Goal: Information Seeking & Learning: Learn about a topic

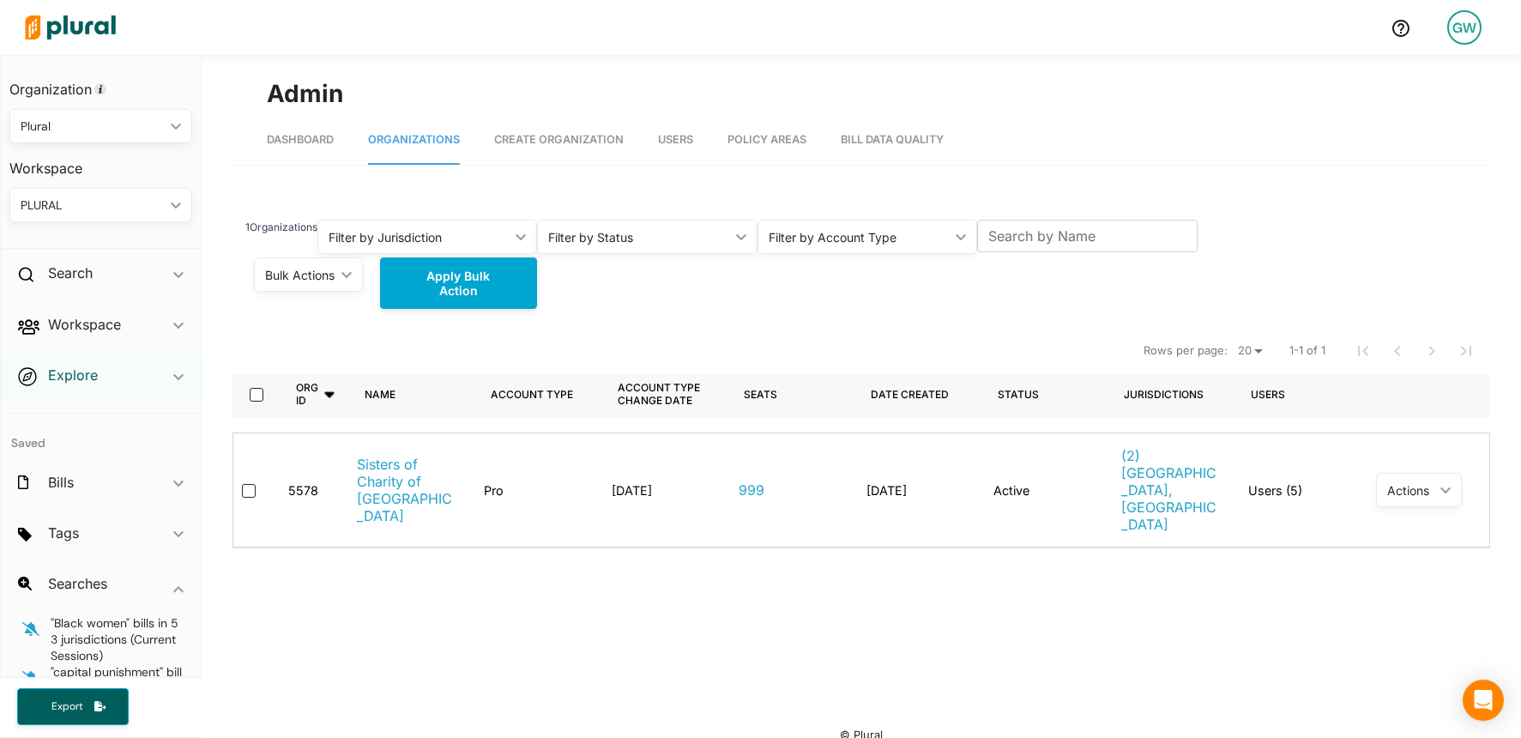
click at [73, 377] on h2 "Explore" at bounding box center [73, 374] width 50 height 19
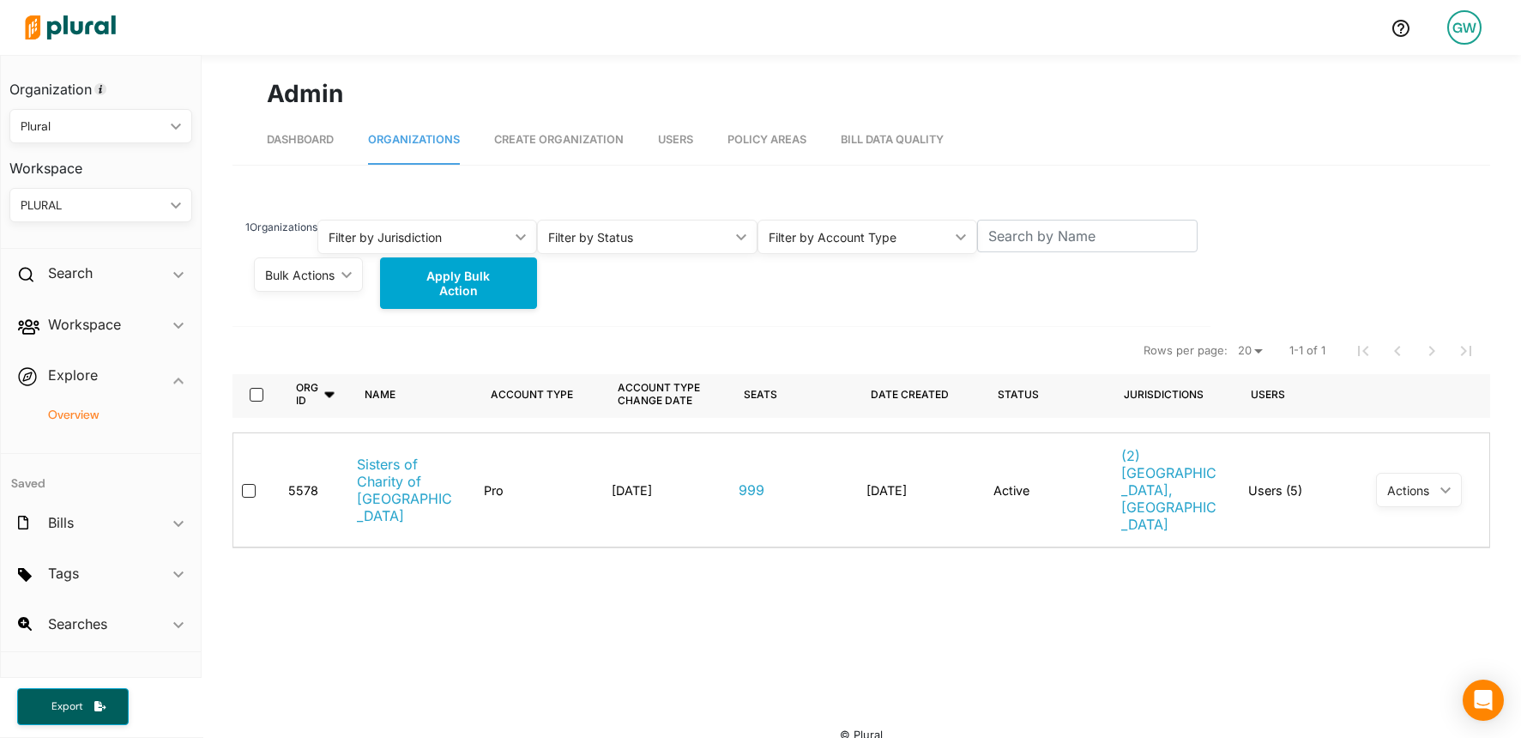
click at [85, 420] on h4 "Overview" at bounding box center [105, 415] width 157 height 16
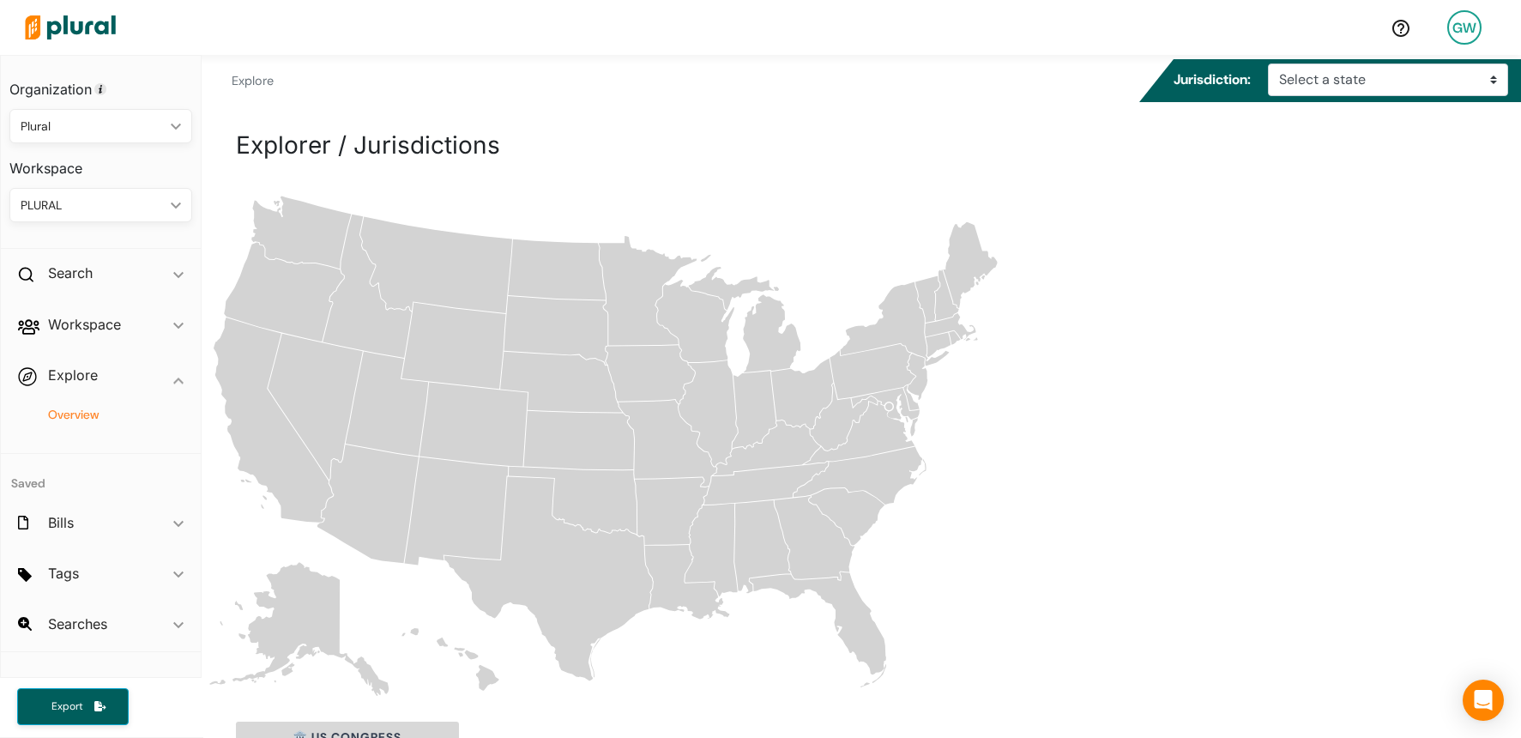
click at [805, 408] on icon "[US_STATE]" at bounding box center [801, 393] width 63 height 70
click at [1078, 233] on div "Blank [GEOGRAPHIC_DATA] states map [US_STATE] [US_STATE] [US_STATE] [US_STATE] …" at bounding box center [861, 444] width 1319 height 509
click at [1339, 91] on select "Select a state [US_STATE] [US_STATE] [US_STATE] [US_STATE] [US_STATE] [US_STATE…" at bounding box center [1388, 79] width 240 height 33
click at [1274, 63] on select "Select a state [US_STATE] [US_STATE] [US_STATE] [US_STATE] [US_STATE] [US_STATE…" at bounding box center [1388, 79] width 240 height 33
click at [1328, 90] on select "Select a state [US_STATE] [US_STATE] [US_STATE] [US_STATE] [US_STATE] [US_STATE…" at bounding box center [1388, 79] width 240 height 33
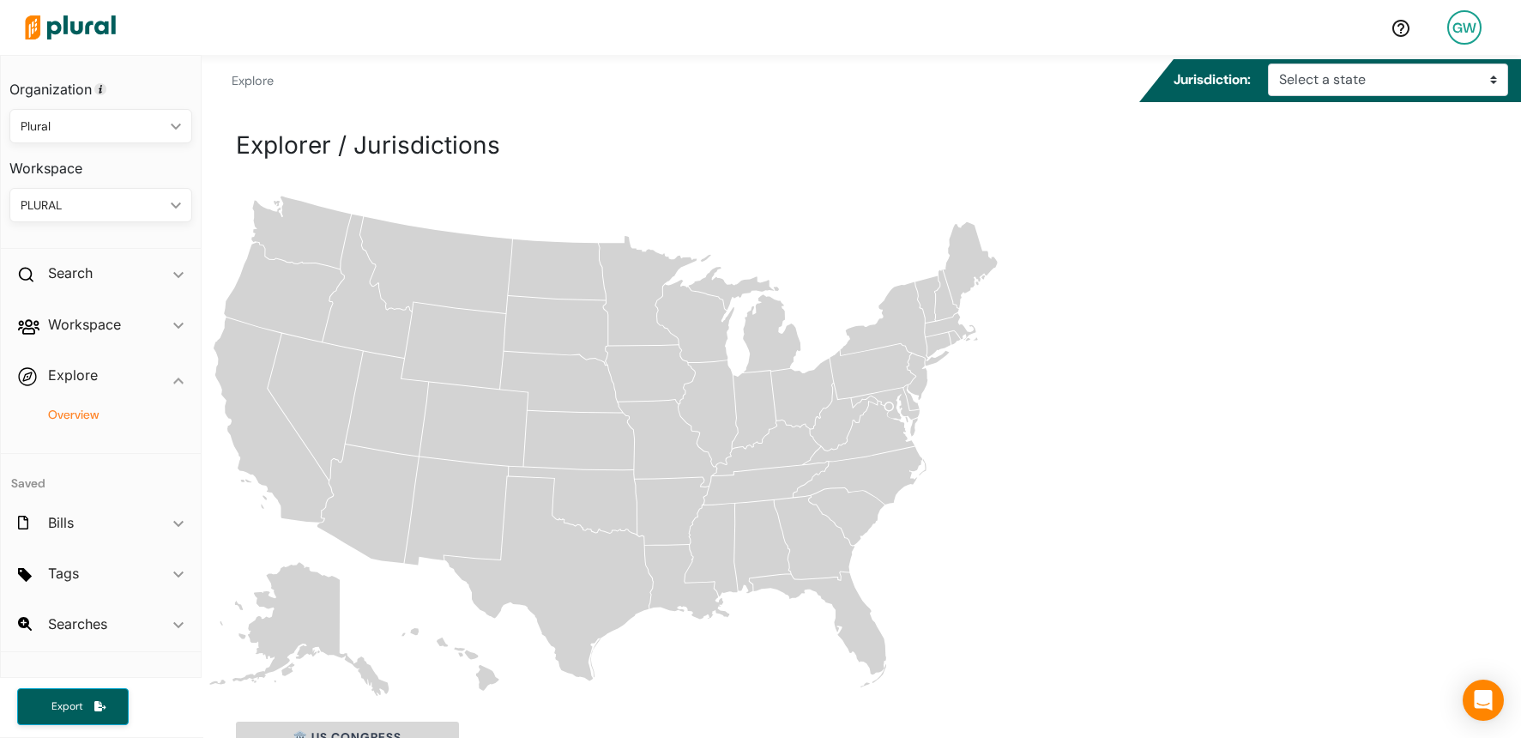
click at [1474, 33] on div "GW" at bounding box center [1464, 27] width 34 height 34
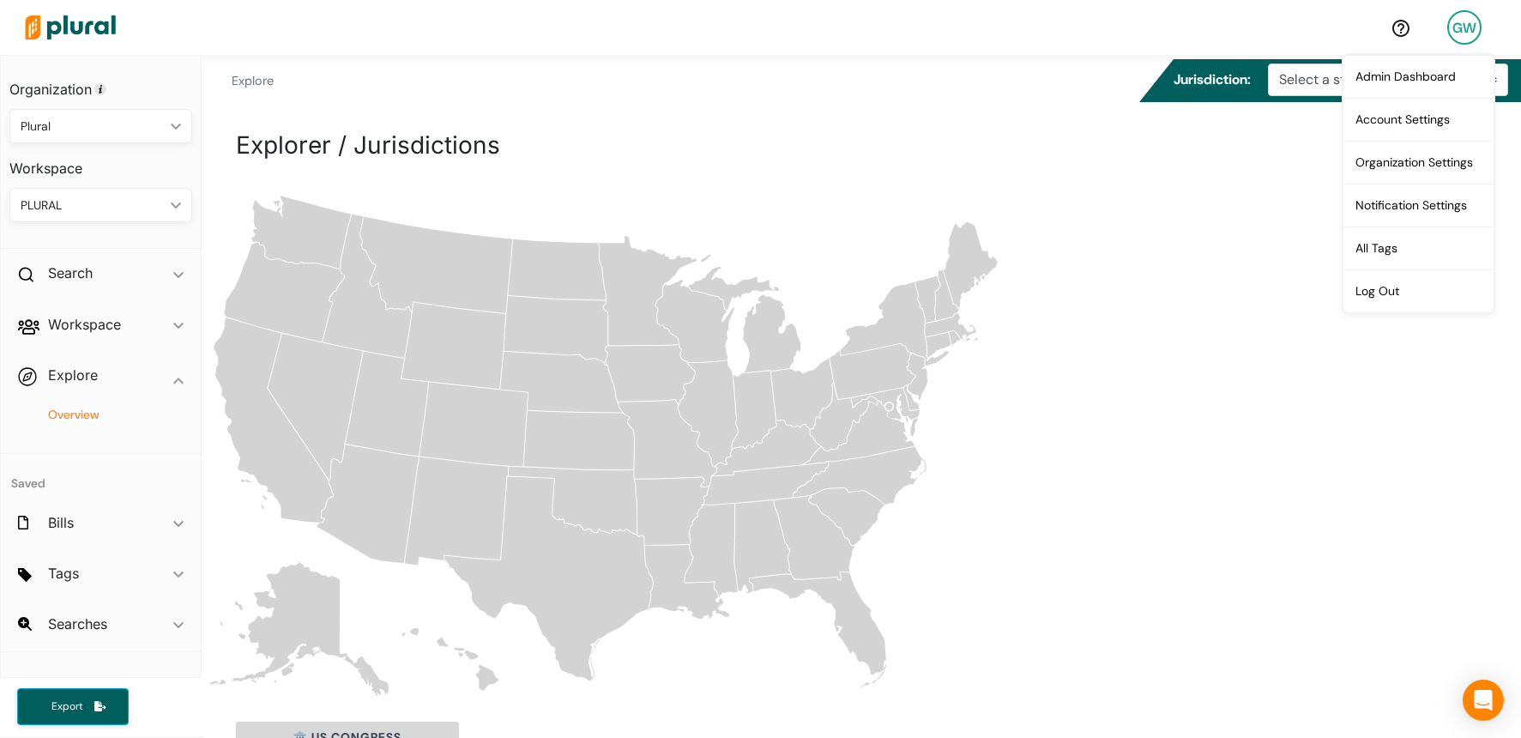
click at [1225, 163] on div "Explorer / Jurisdictions" at bounding box center [861, 158] width 1250 height 63
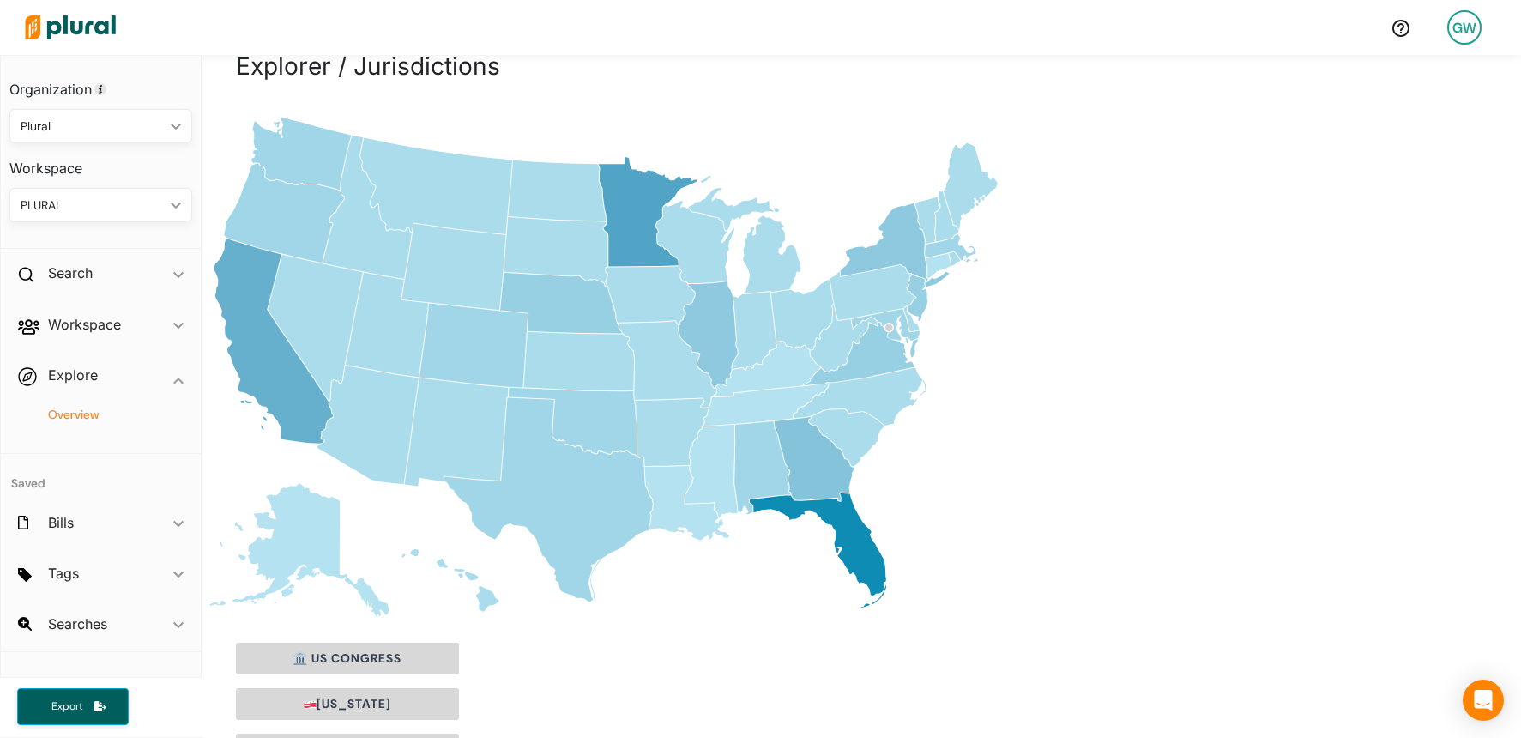
scroll to position [78, 0]
click at [847, 536] on icon "[US_STATE]" at bounding box center [817, 551] width 136 height 116
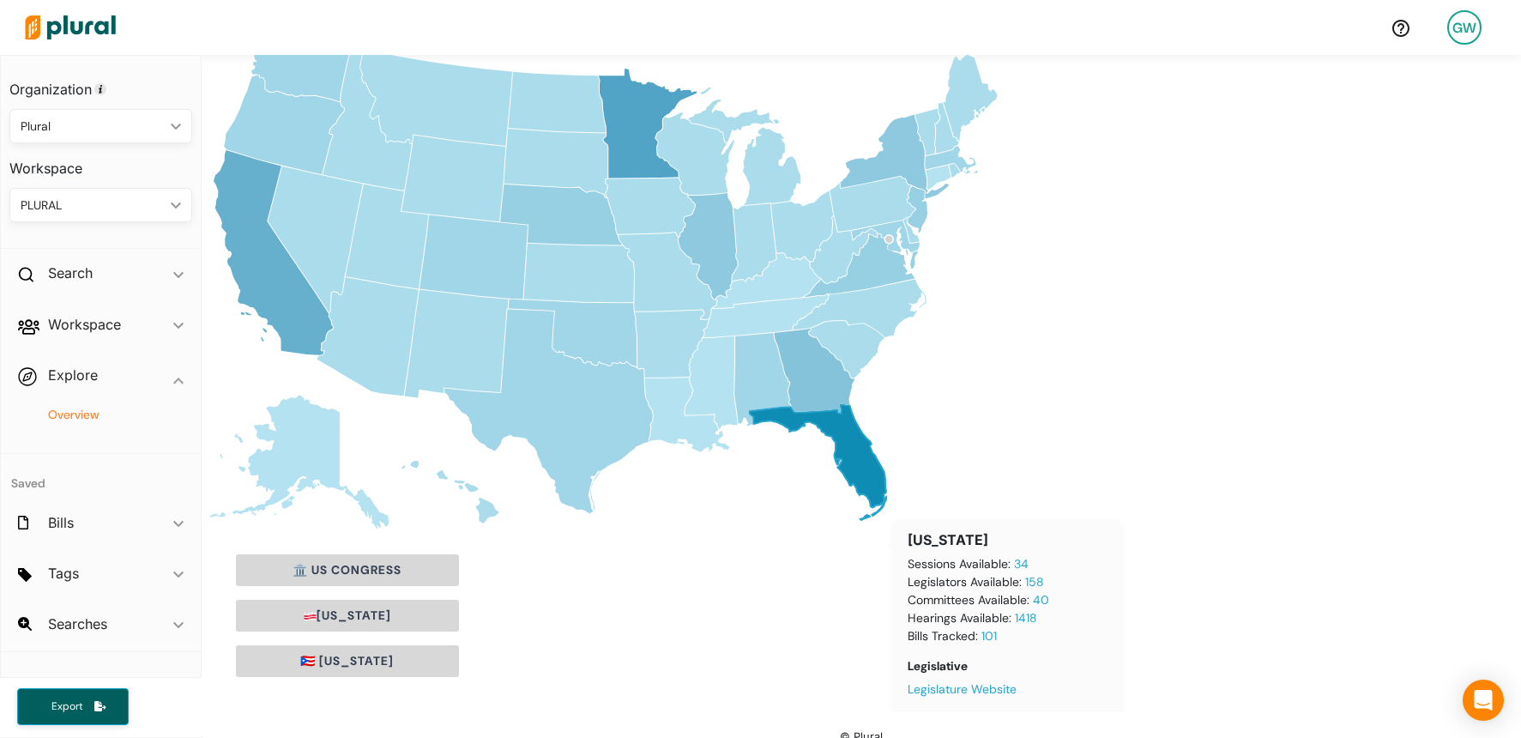
scroll to position [142, 0]
click at [742, 502] on icon "Blank [GEOGRAPHIC_DATA] states map [US_STATE] [US_STATE] [US_STATE] [US_STATE] …" at bounding box center [613, 276] width 823 height 509
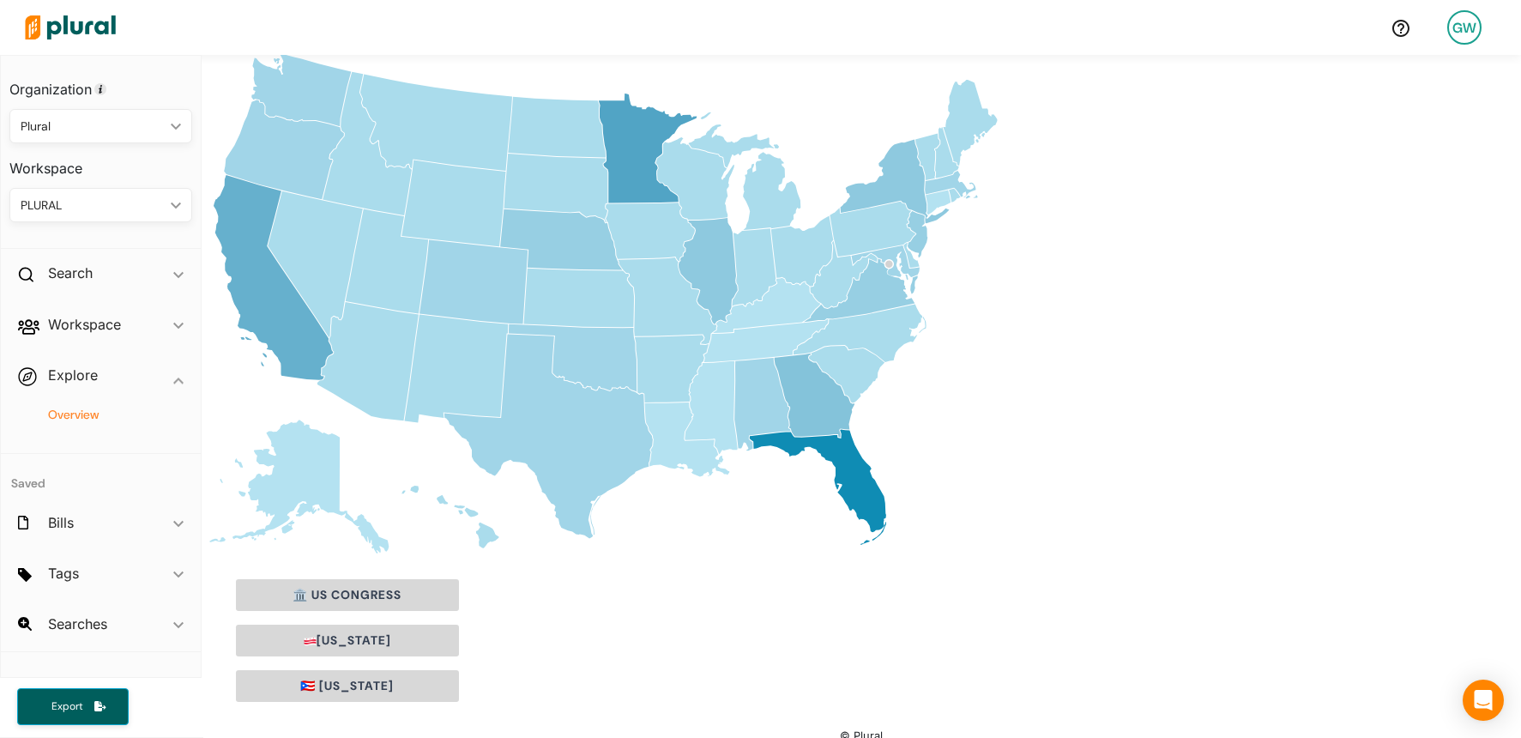
scroll to position [163, 0]
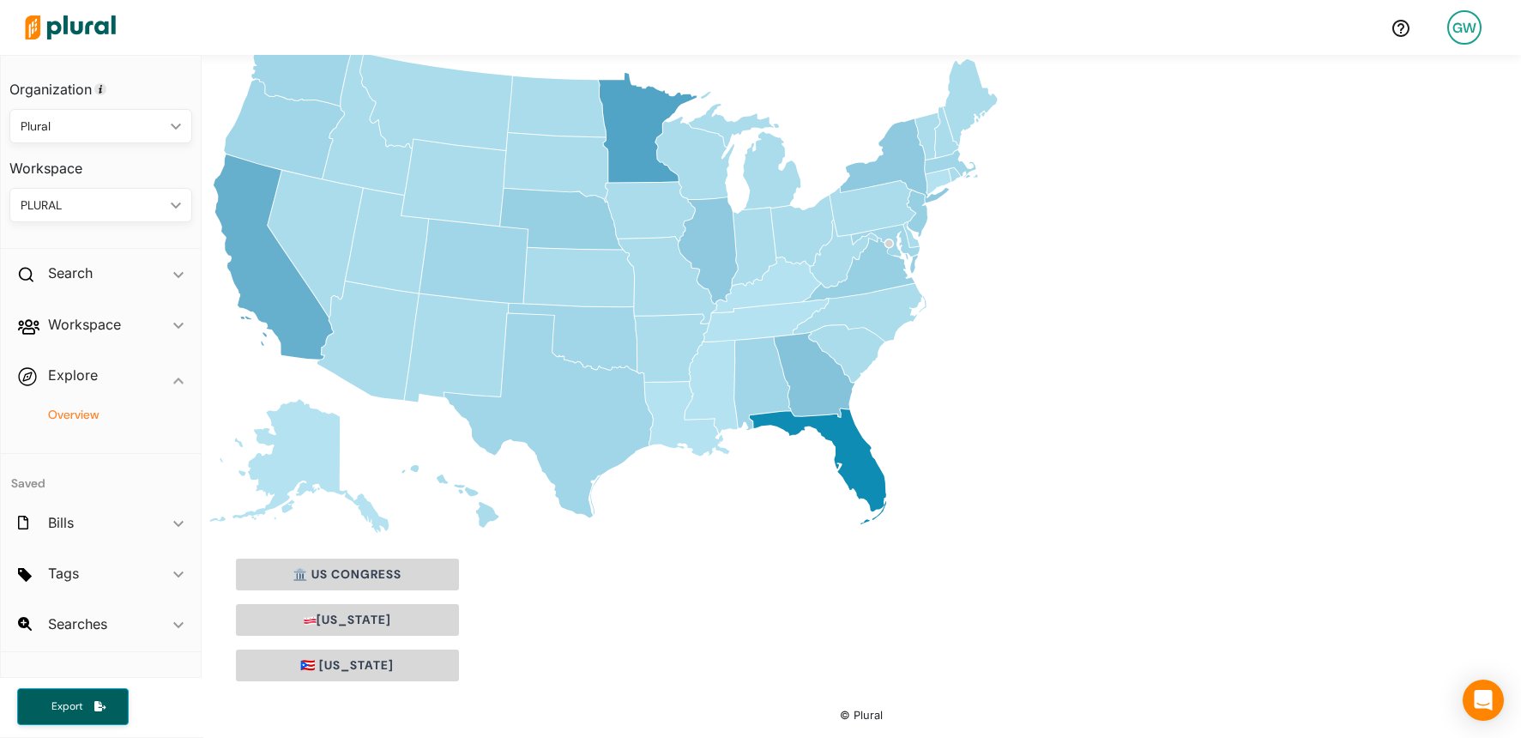
click at [846, 428] on icon "[US_STATE]" at bounding box center [817, 466] width 136 height 116
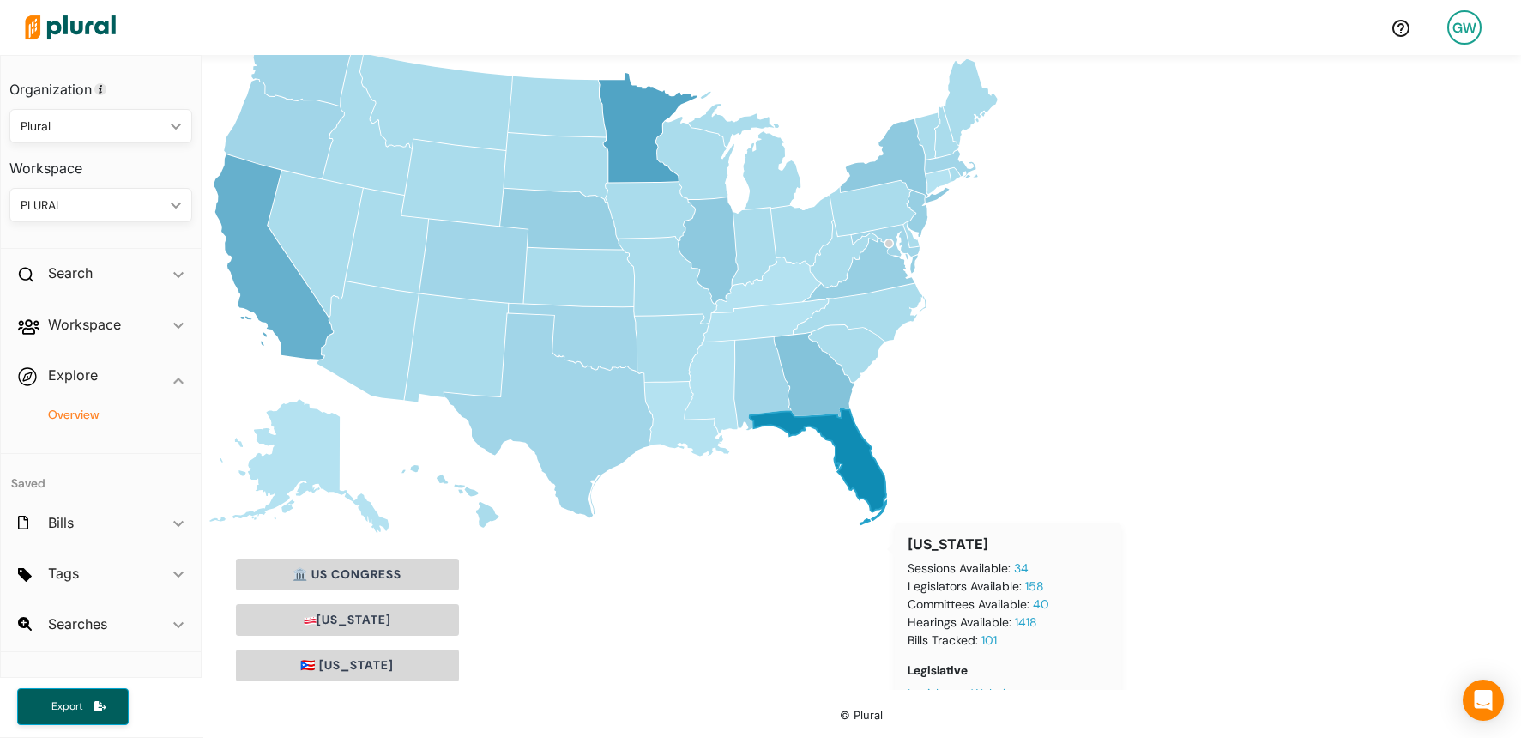
click at [815, 377] on icon "[US_STATE]" at bounding box center [814, 374] width 80 height 84
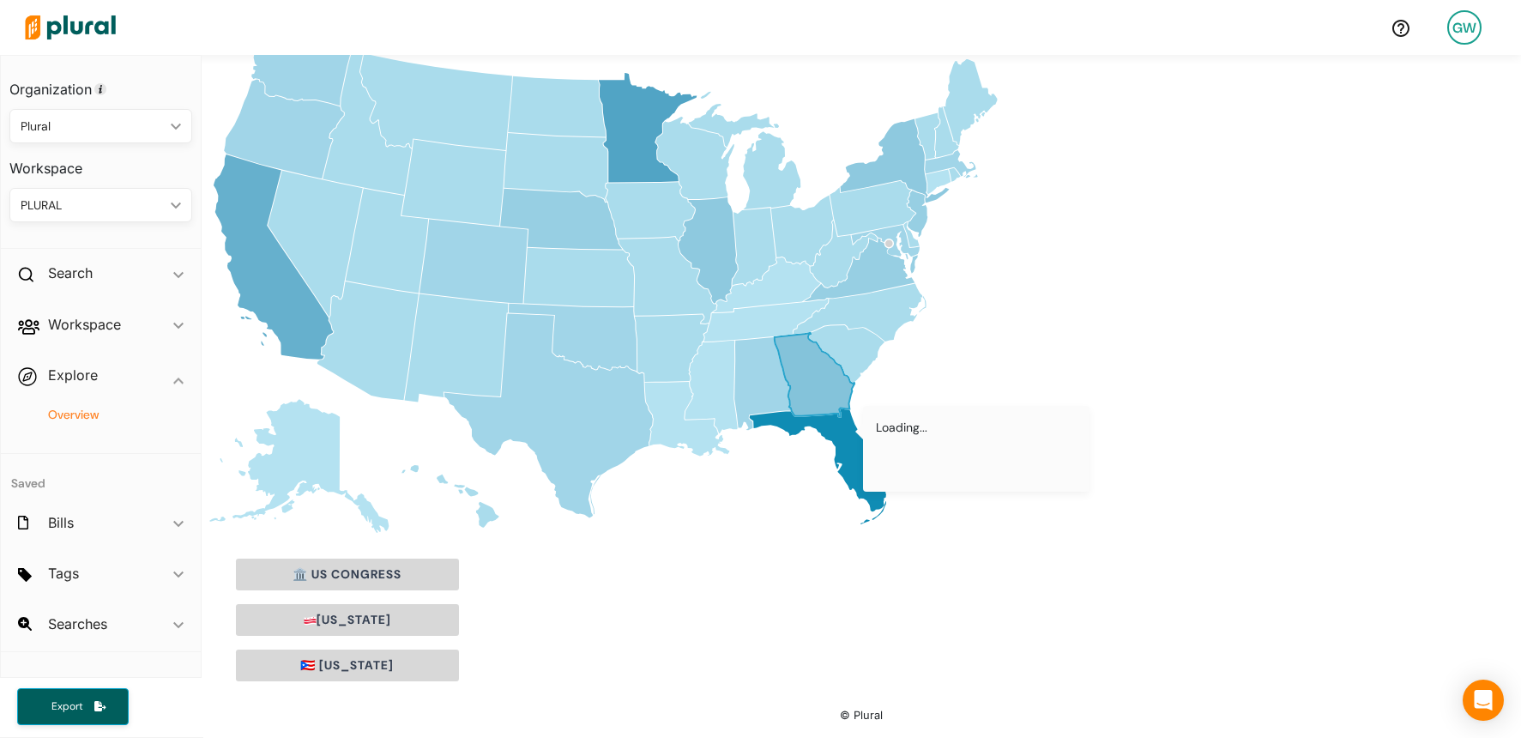
click at [959, 346] on icon "Blank [GEOGRAPHIC_DATA] states map [US_STATE] [US_STATE] [US_STATE] [US_STATE] …" at bounding box center [613, 281] width 823 height 509
click at [813, 394] on icon "[US_STATE]" at bounding box center [814, 374] width 80 height 84
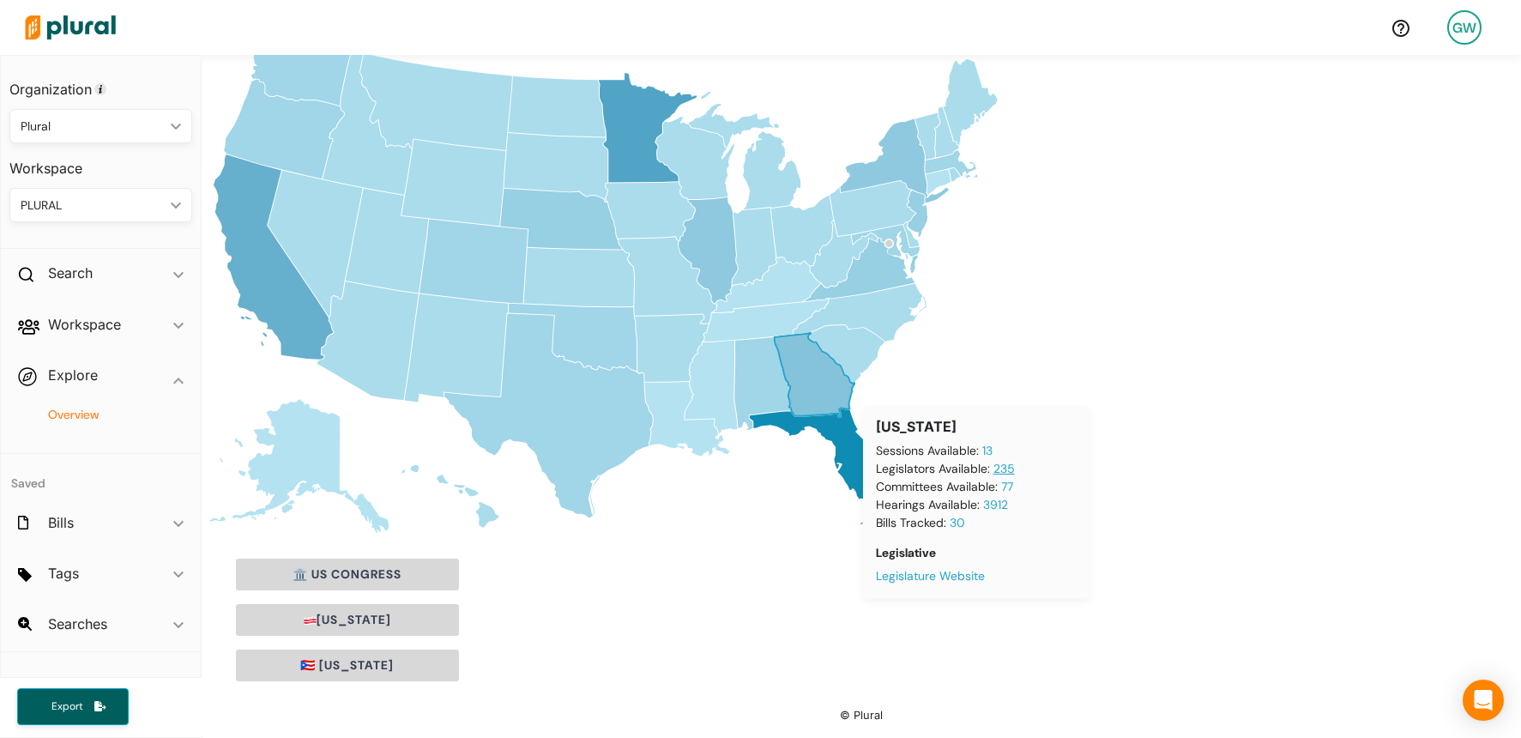
click at [999, 473] on link "235" at bounding box center [1003, 468] width 21 height 15
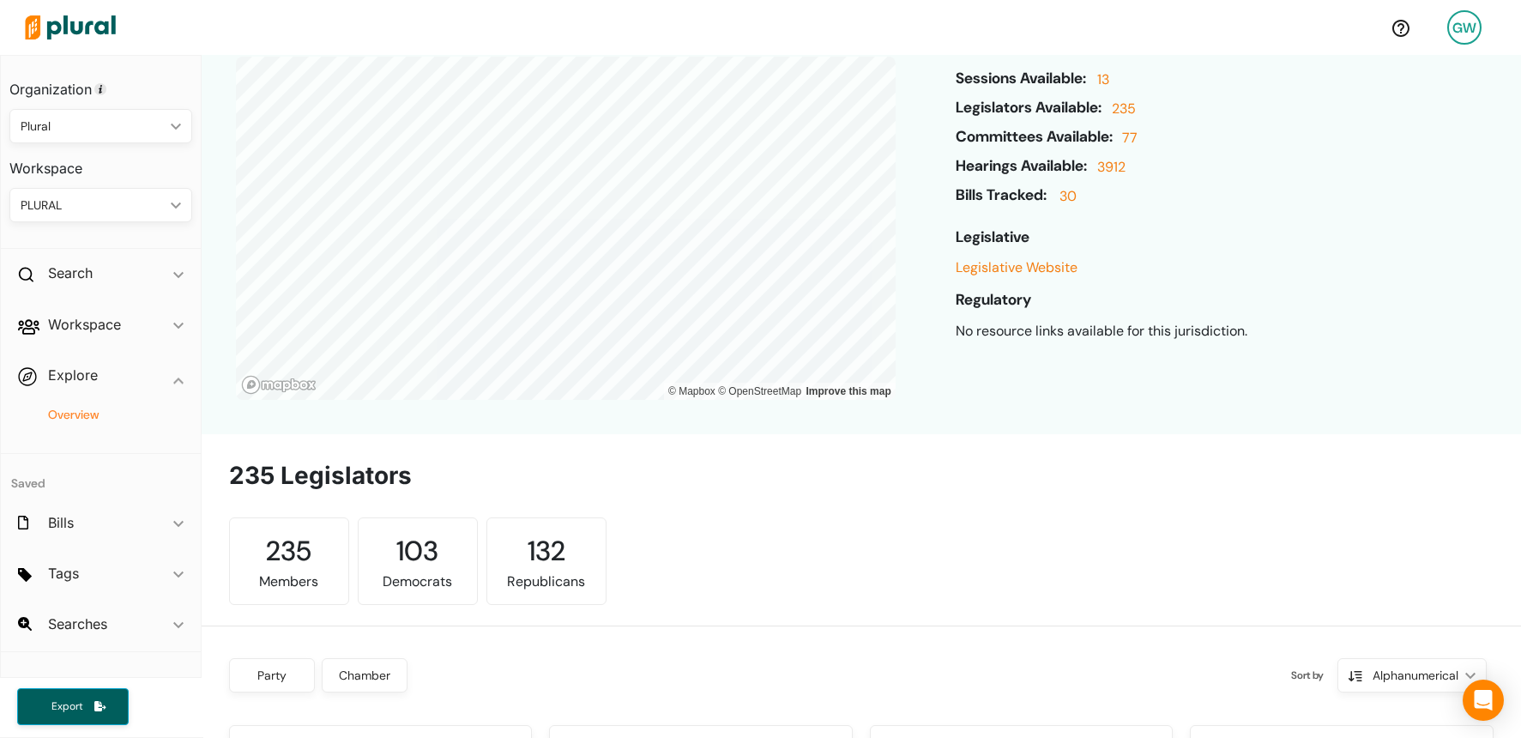
scroll to position [135, 0]
click at [1136, 142] on link "77" at bounding box center [1128, 141] width 20 height 29
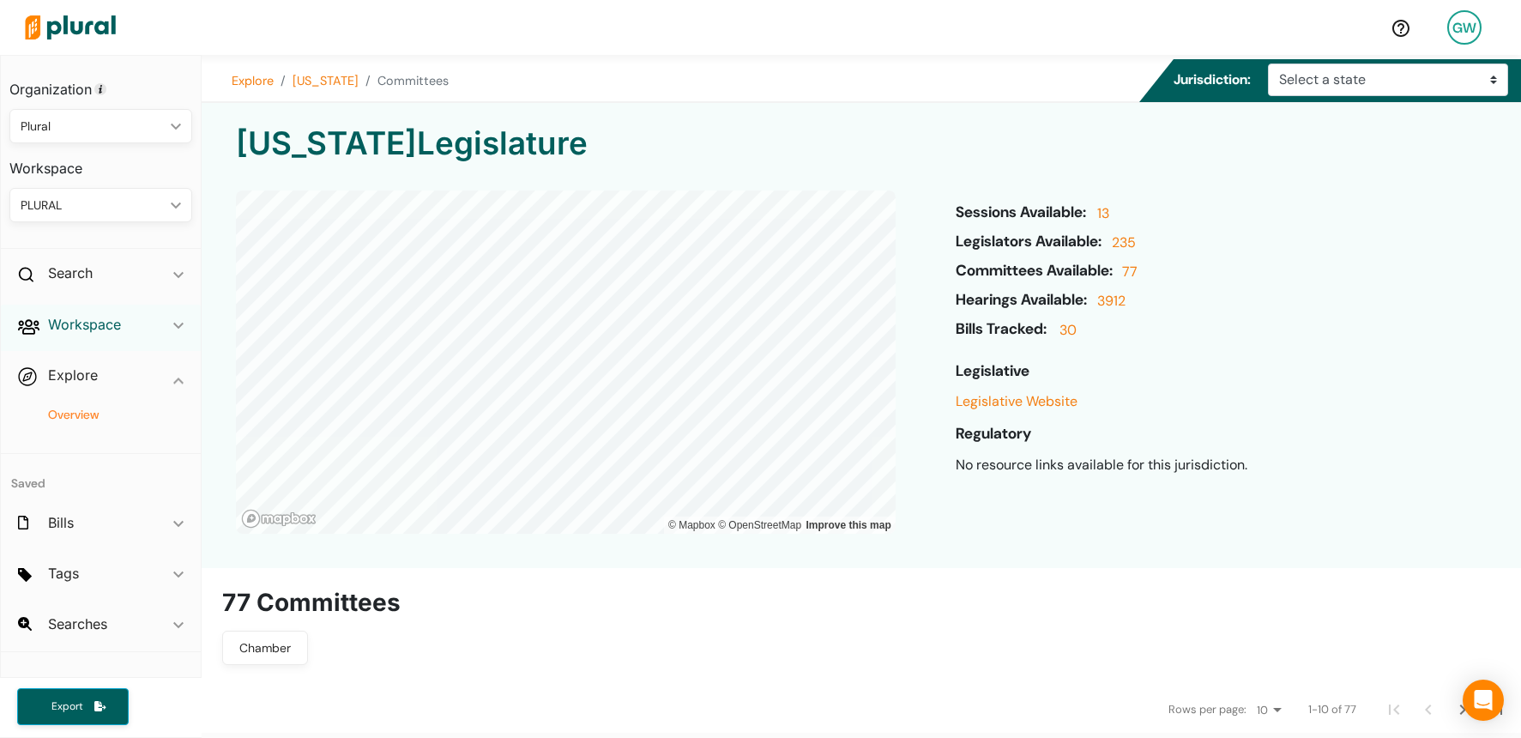
click at [108, 332] on h2 "Workspace" at bounding box center [84, 324] width 73 height 19
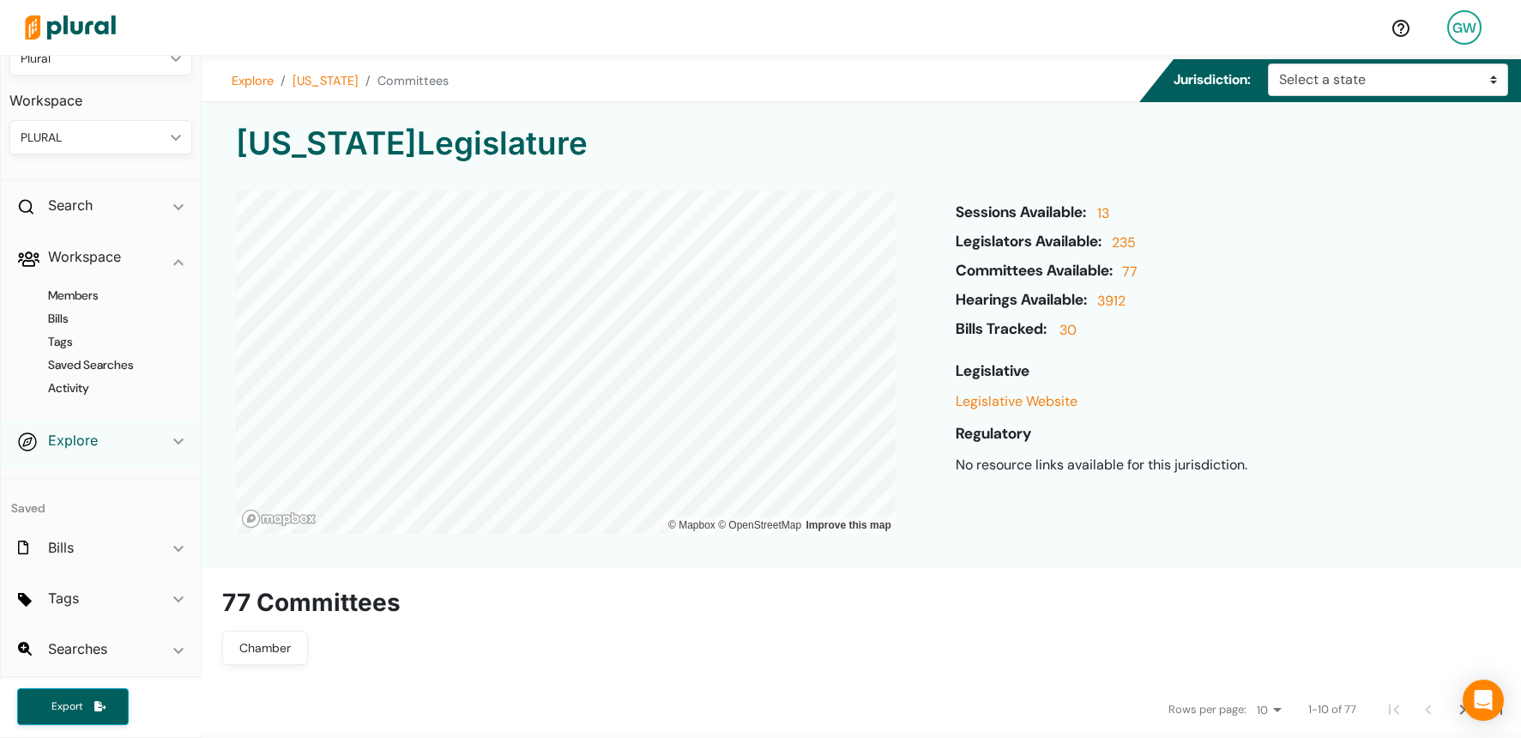
scroll to position [49, 0]
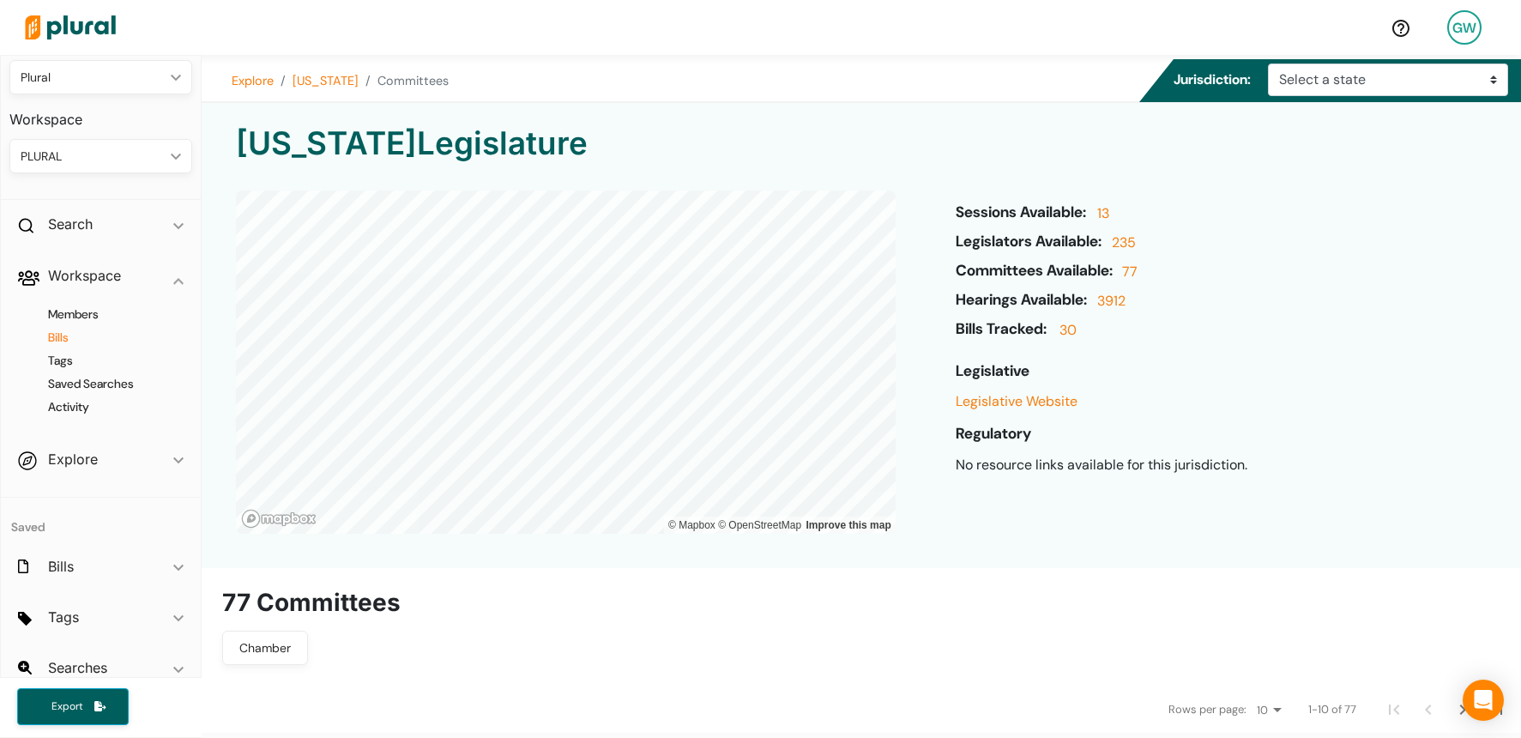
click at [73, 339] on h4 "Bills" at bounding box center [105, 337] width 157 height 16
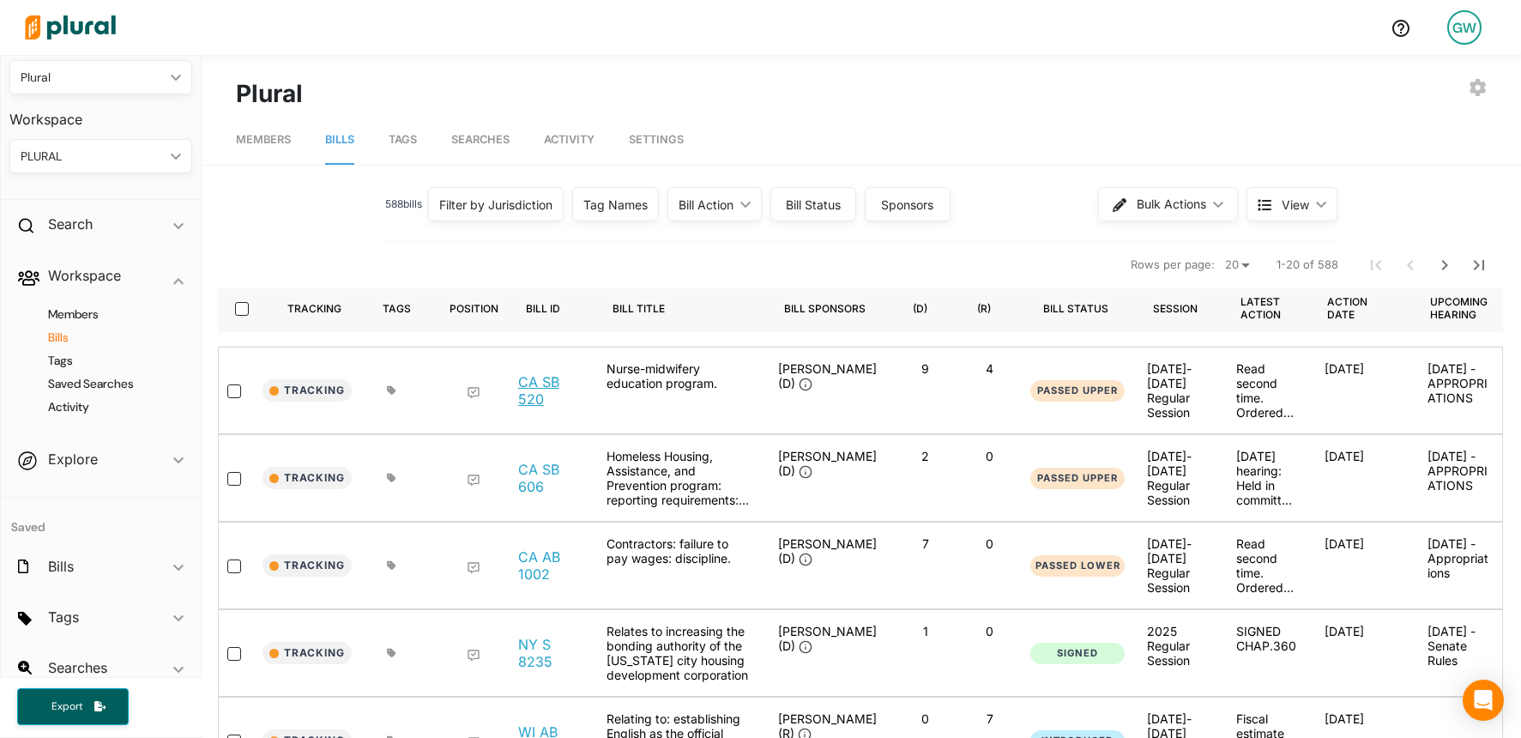
click at [532, 403] on link "CA SB 520" at bounding box center [548, 390] width 61 height 34
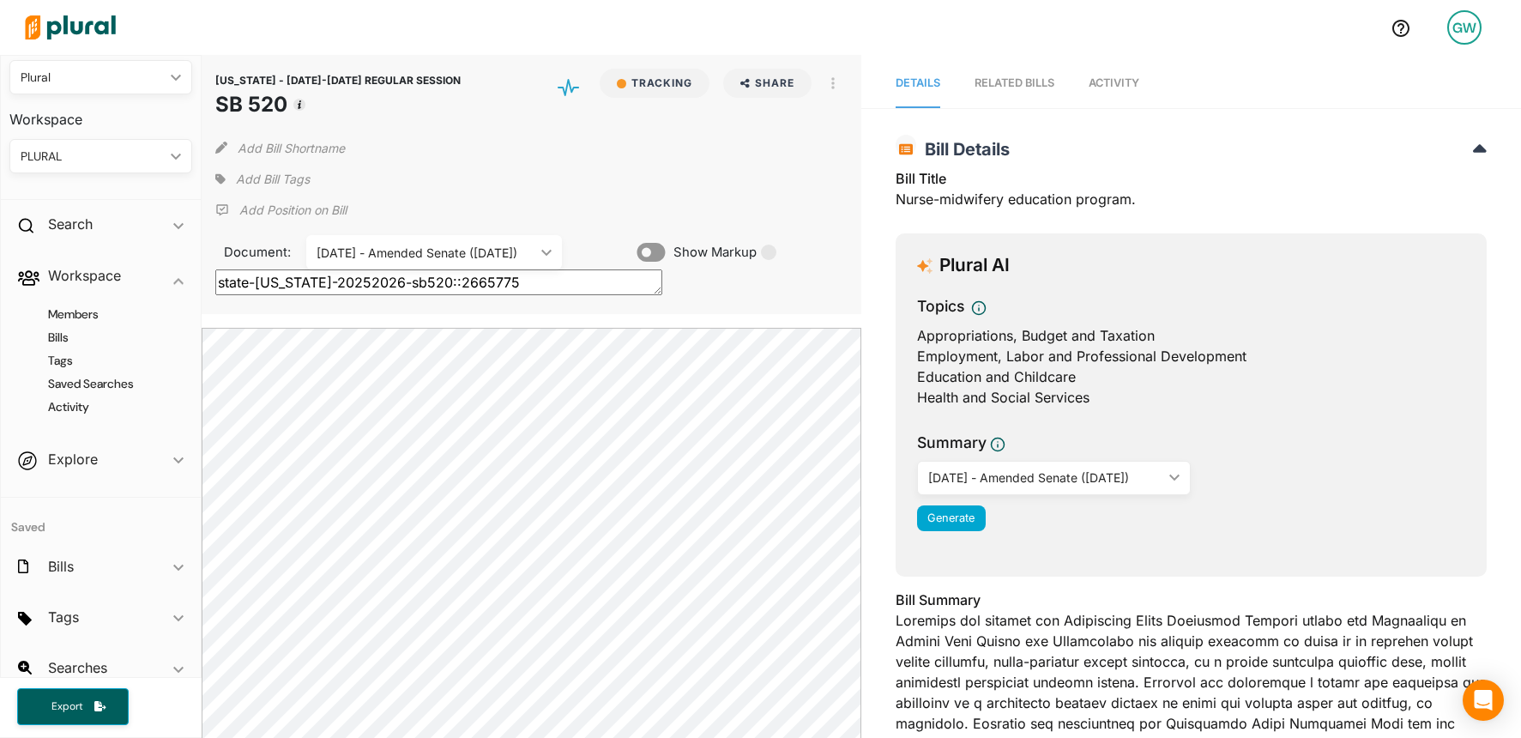
click at [1012, 88] on div "RELATED BILLS" at bounding box center [1014, 83] width 80 height 16
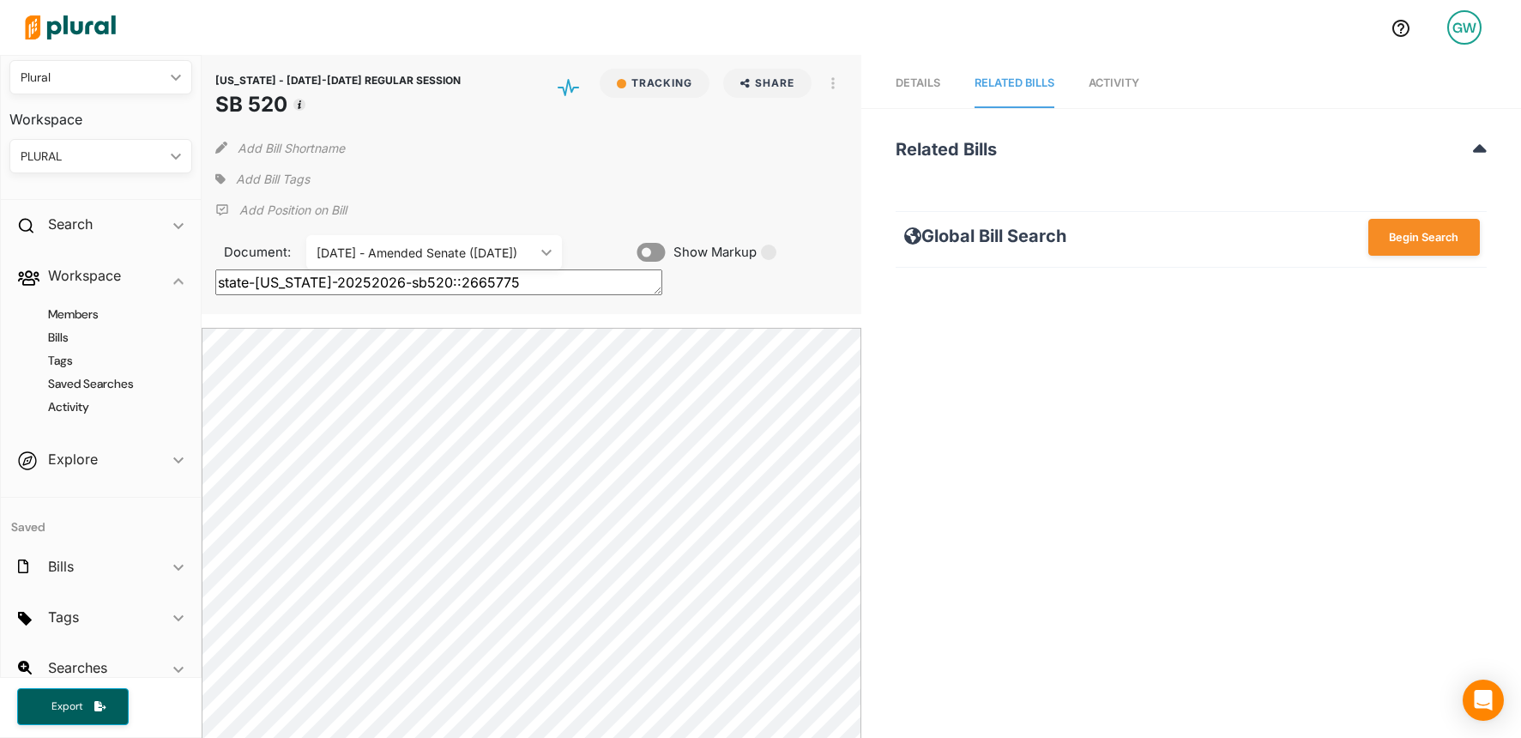
click at [1133, 83] on span "Activity" at bounding box center [1113, 82] width 51 height 13
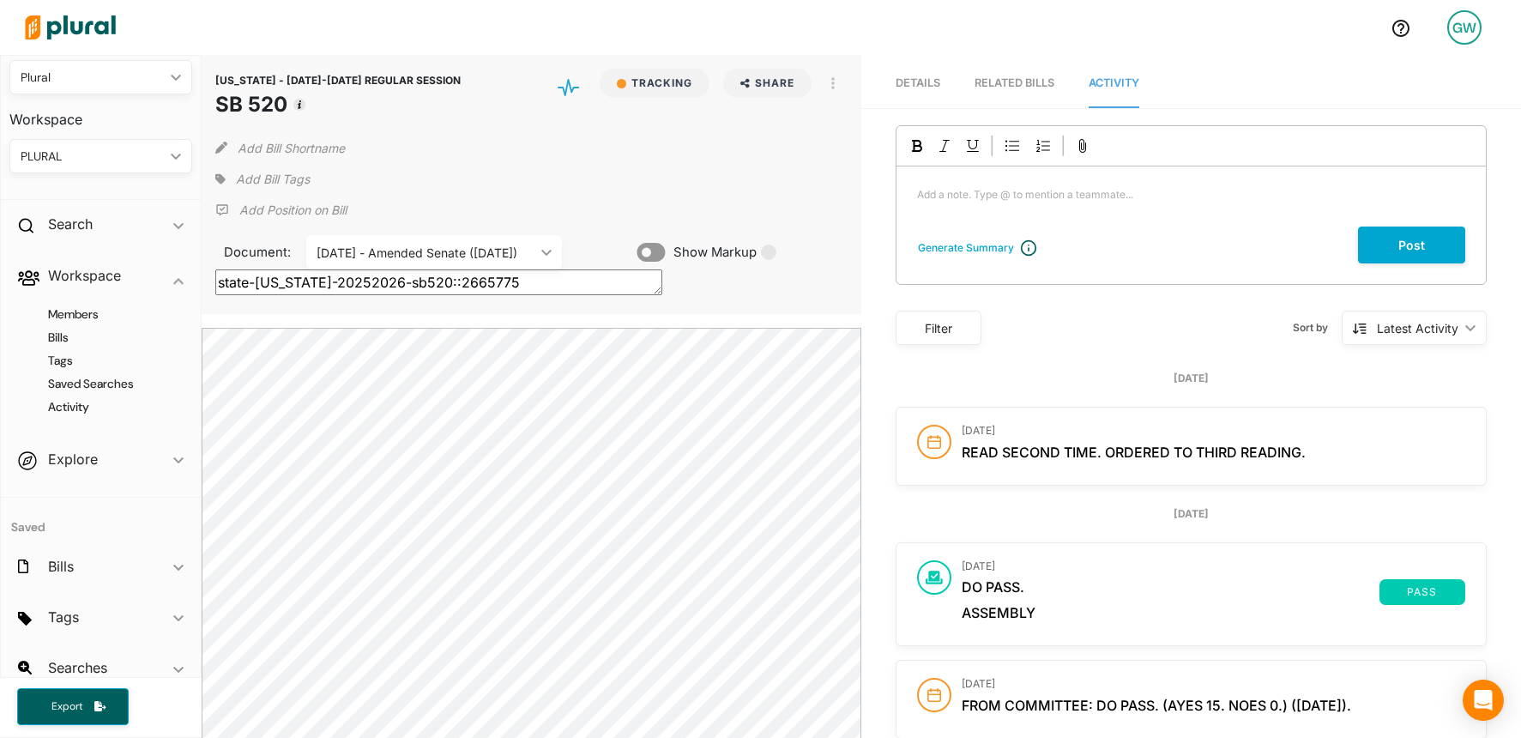
click at [923, 89] on link "Details" at bounding box center [917, 83] width 45 height 49
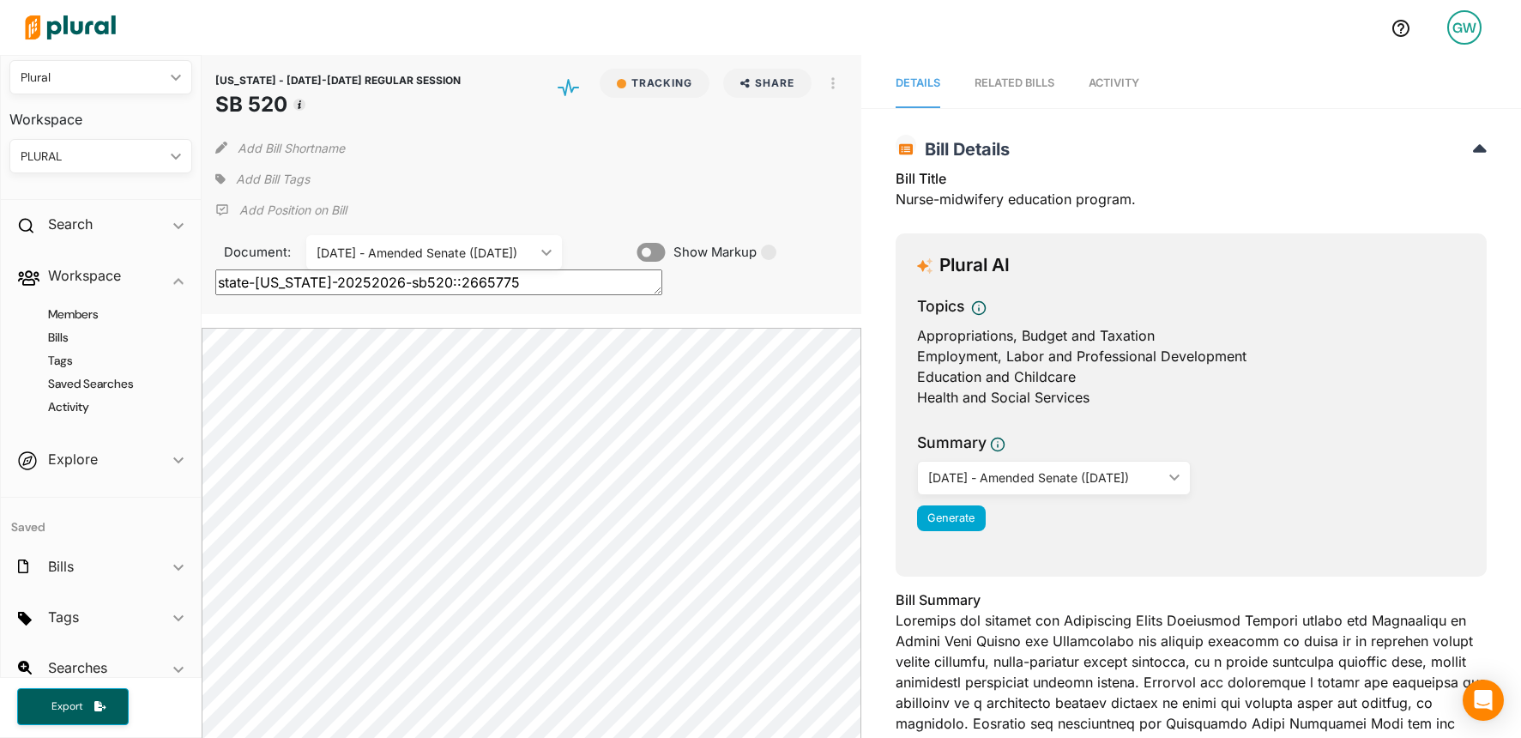
click at [998, 83] on div "RELATED BILLS" at bounding box center [1014, 83] width 80 height 16
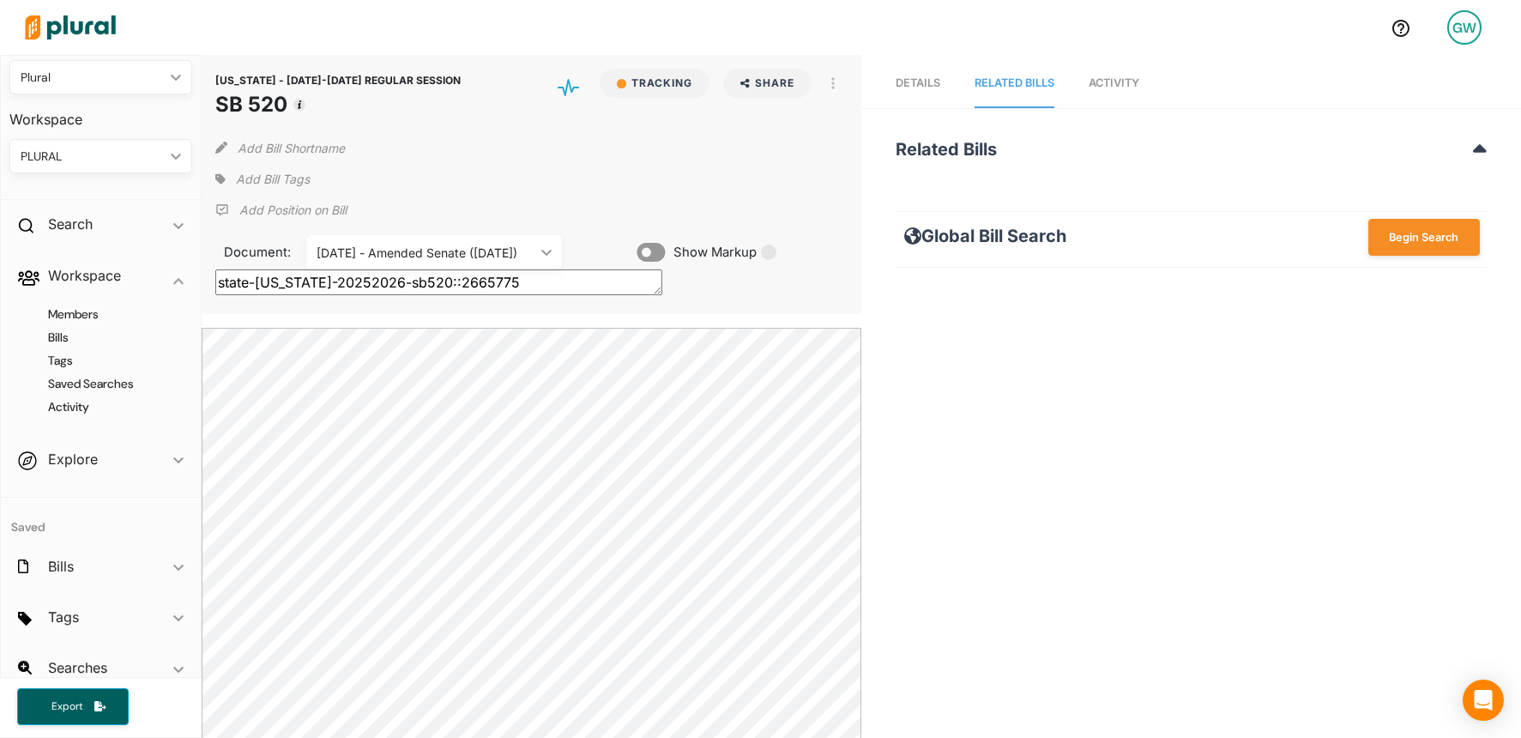
click at [927, 91] on link "Details" at bounding box center [917, 83] width 45 height 49
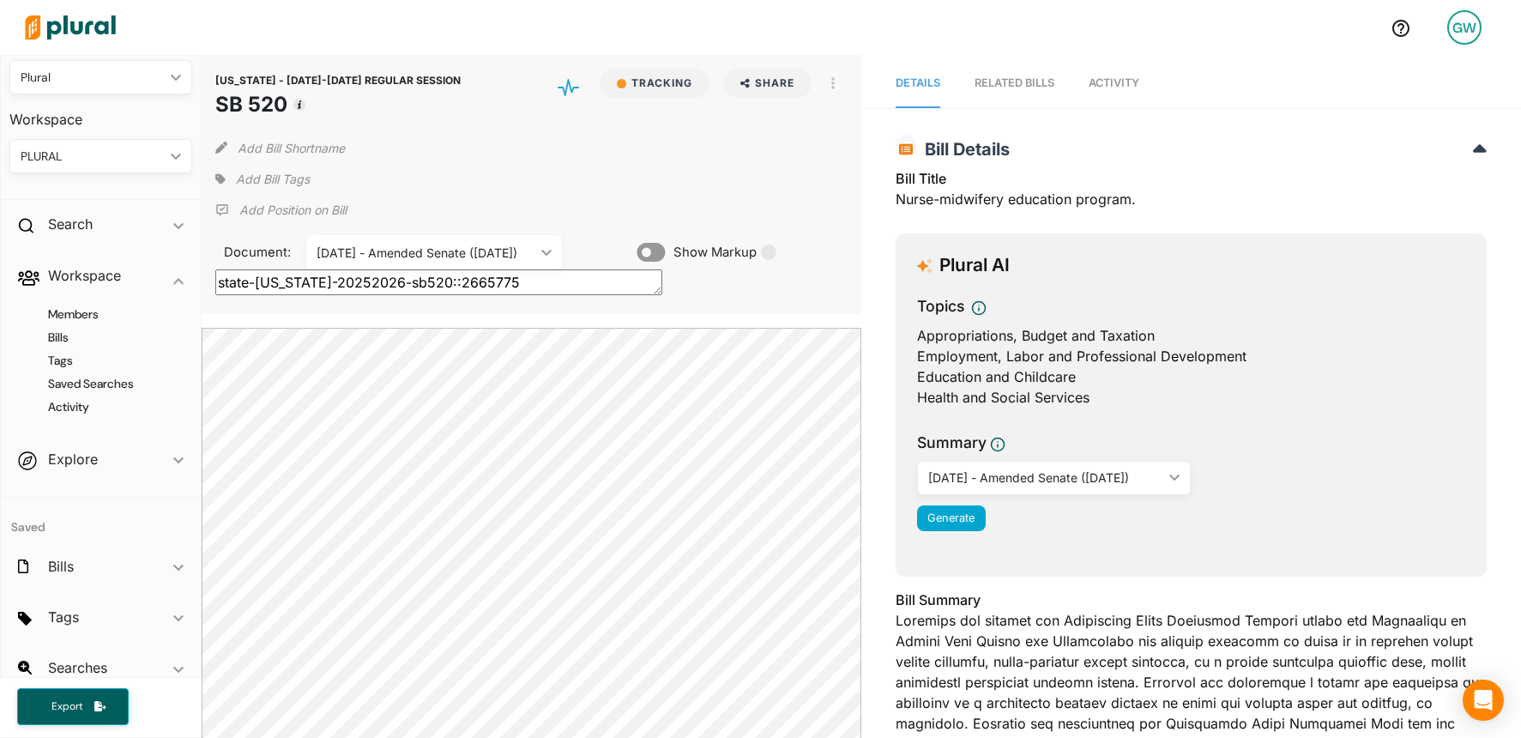
click at [1132, 86] on span "Activity" at bounding box center [1113, 82] width 51 height 13
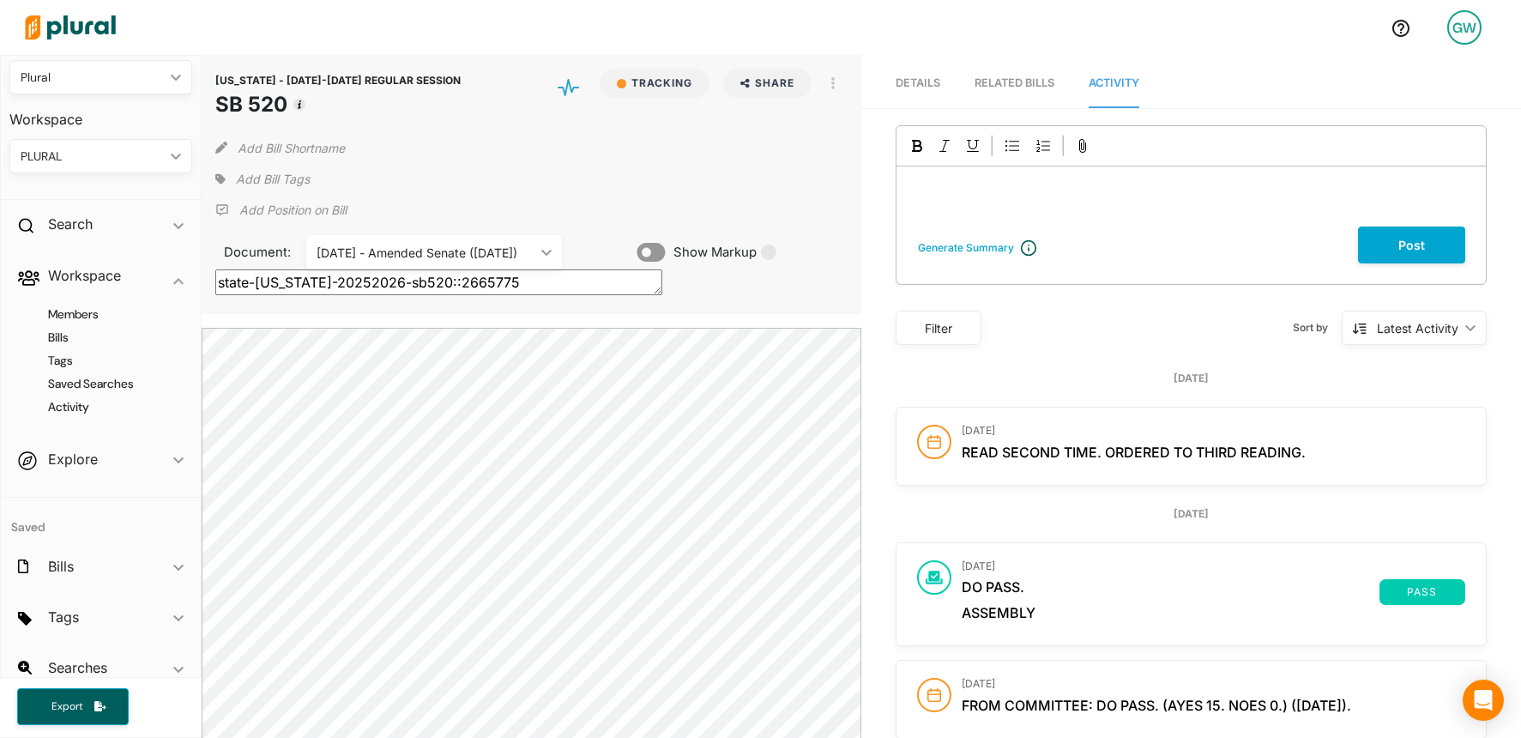
click at [1017, 78] on div "RELATED BILLS" at bounding box center [1014, 83] width 80 height 16
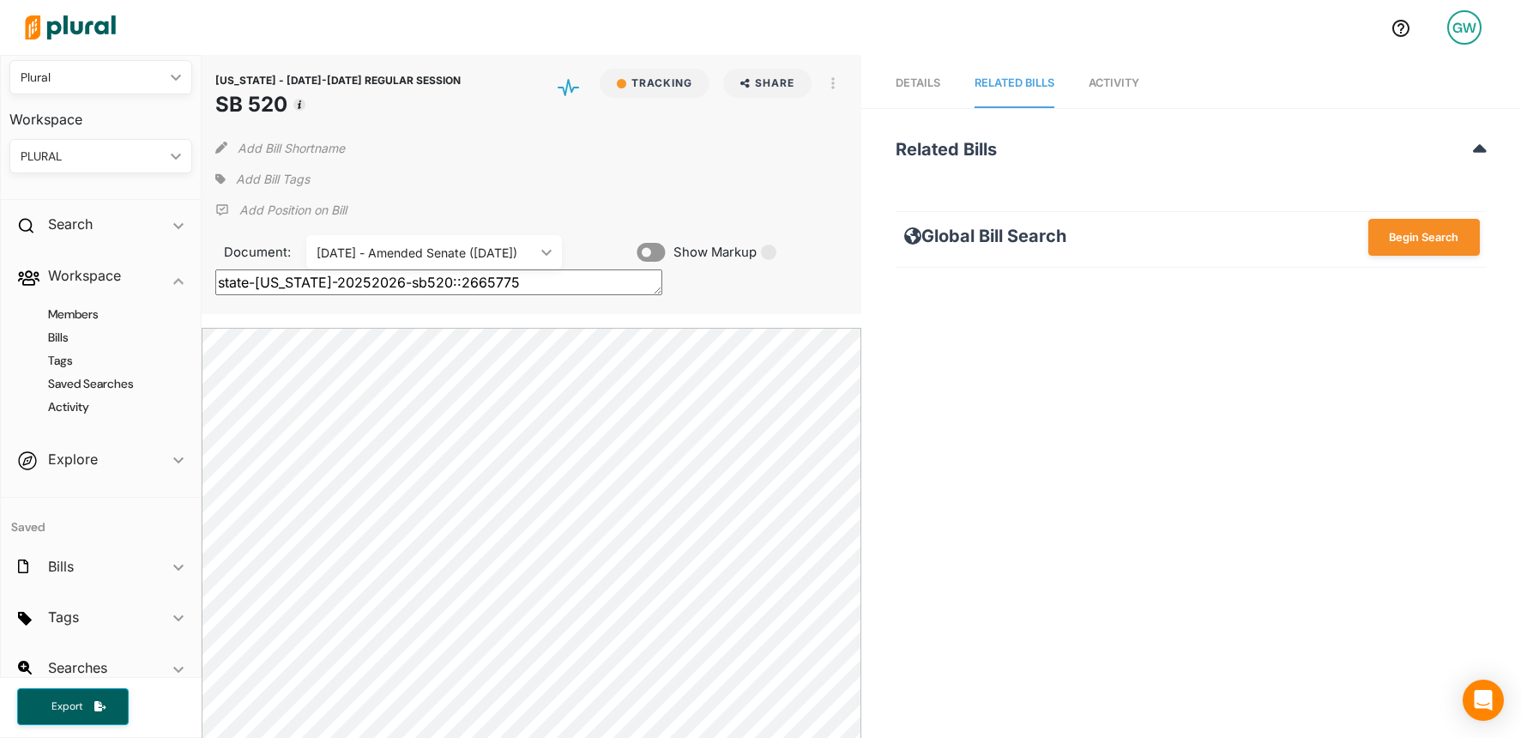
click at [1116, 79] on span "Activity" at bounding box center [1113, 82] width 51 height 13
